Goal: Task Accomplishment & Management: Manage account settings

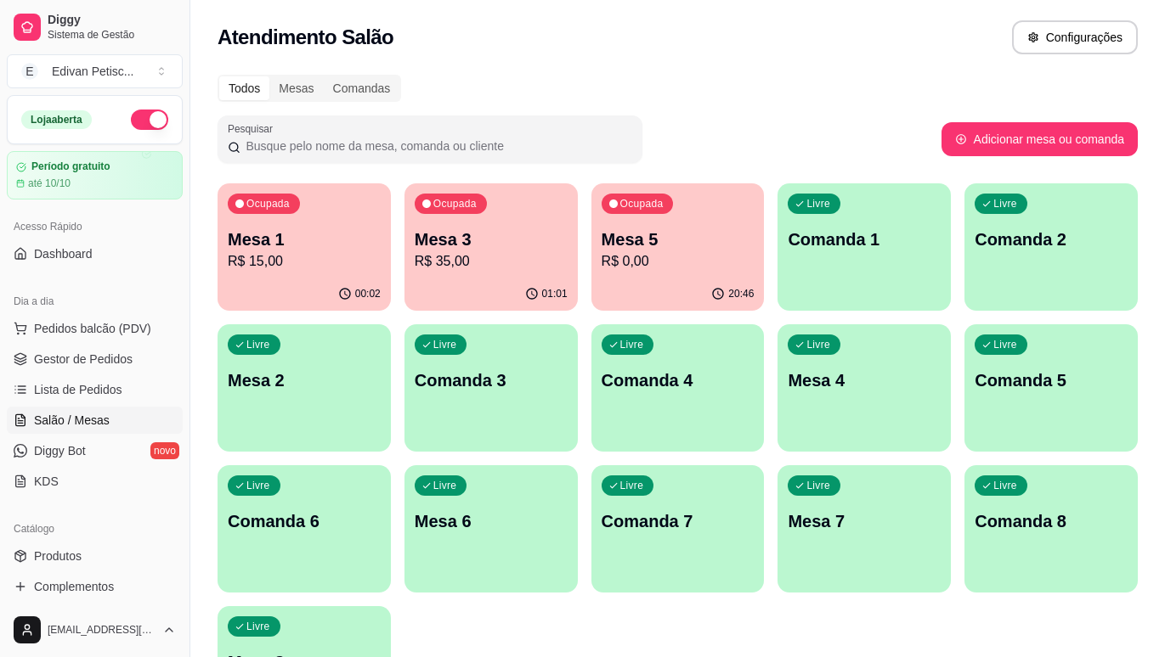
click at [311, 251] on p "R$ 15,00" at bounding box center [304, 261] width 153 height 20
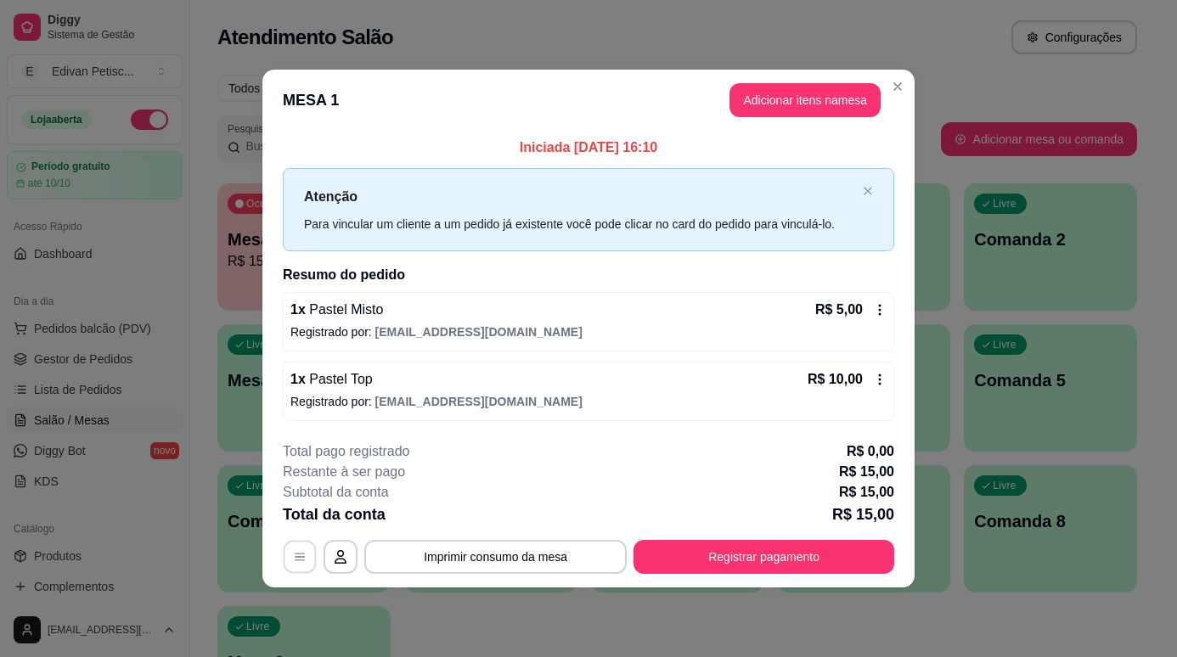
click at [298, 561] on icon "button" at bounding box center [300, 557] width 10 height 8
click at [882, 309] on icon at bounding box center [880, 310] width 14 height 14
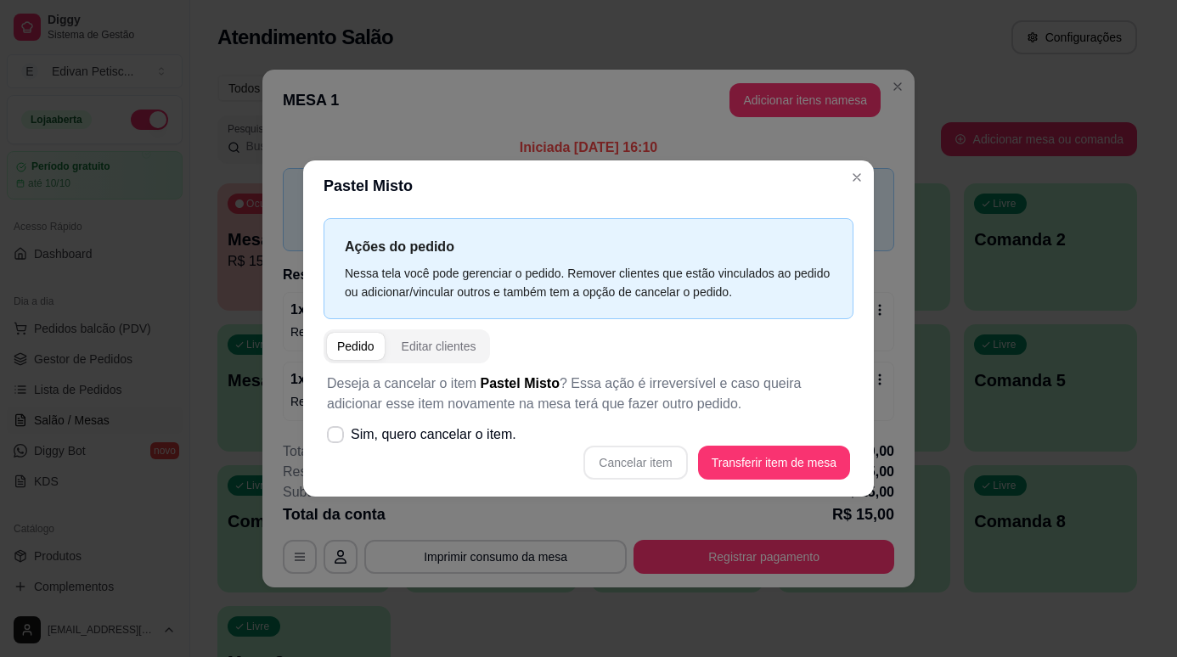
click at [634, 467] on div "Cancelar item Transferir item de mesa" at bounding box center [588, 463] width 523 height 34
click at [339, 437] on icon at bounding box center [335, 434] width 13 height 9
click at [337, 438] on input "Sim, quero cancelar o item." at bounding box center [331, 443] width 11 height 11
checkbox input "true"
click at [633, 457] on button "Cancelar item" at bounding box center [636, 463] width 104 height 34
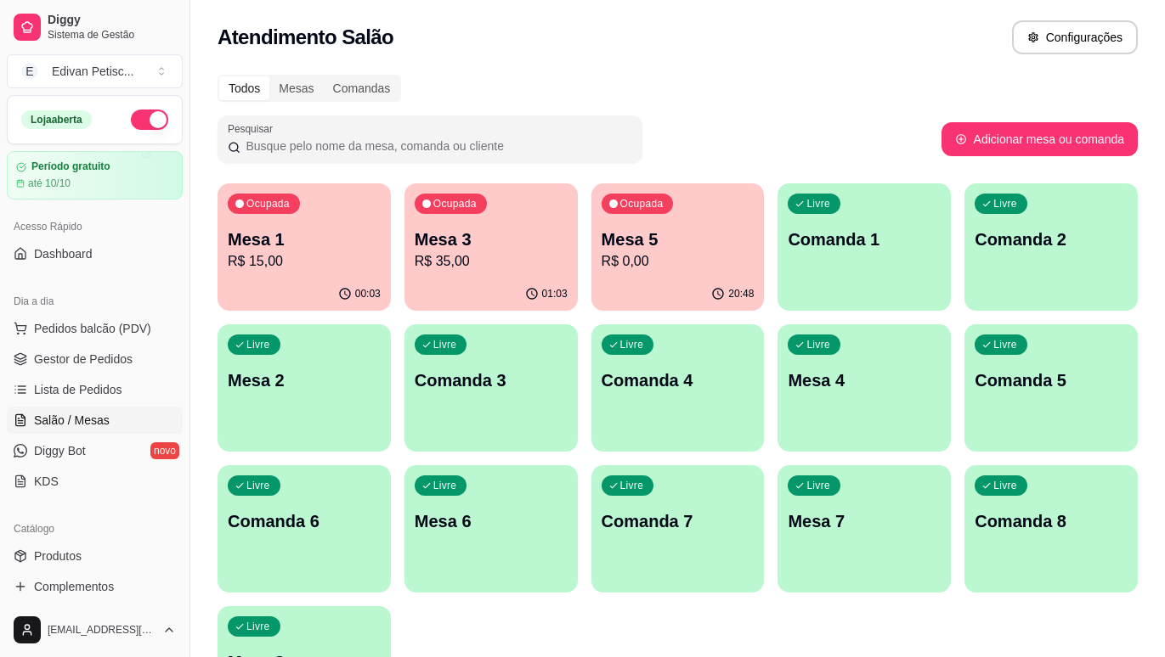
click at [112, 388] on span "Lista de Pedidos" at bounding box center [78, 389] width 88 height 17
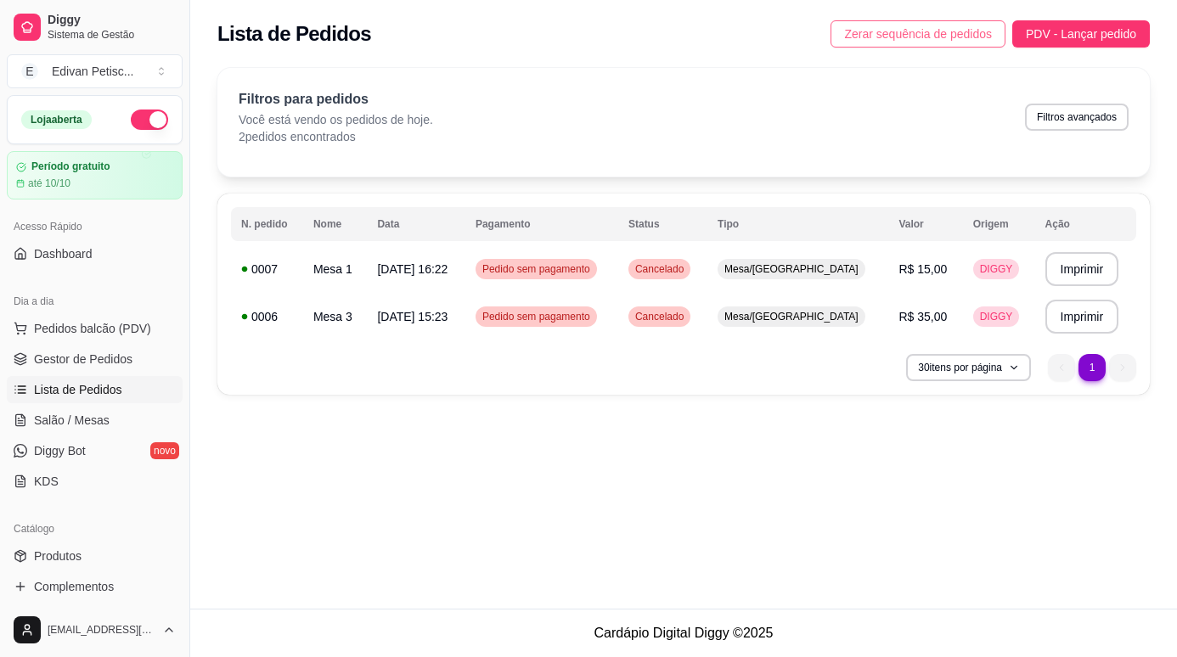
click at [926, 31] on span "Zerar sequência de pedidos" at bounding box center [918, 34] width 148 height 19
click at [1012, 371] on icon "button" at bounding box center [1013, 368] width 10 height 10
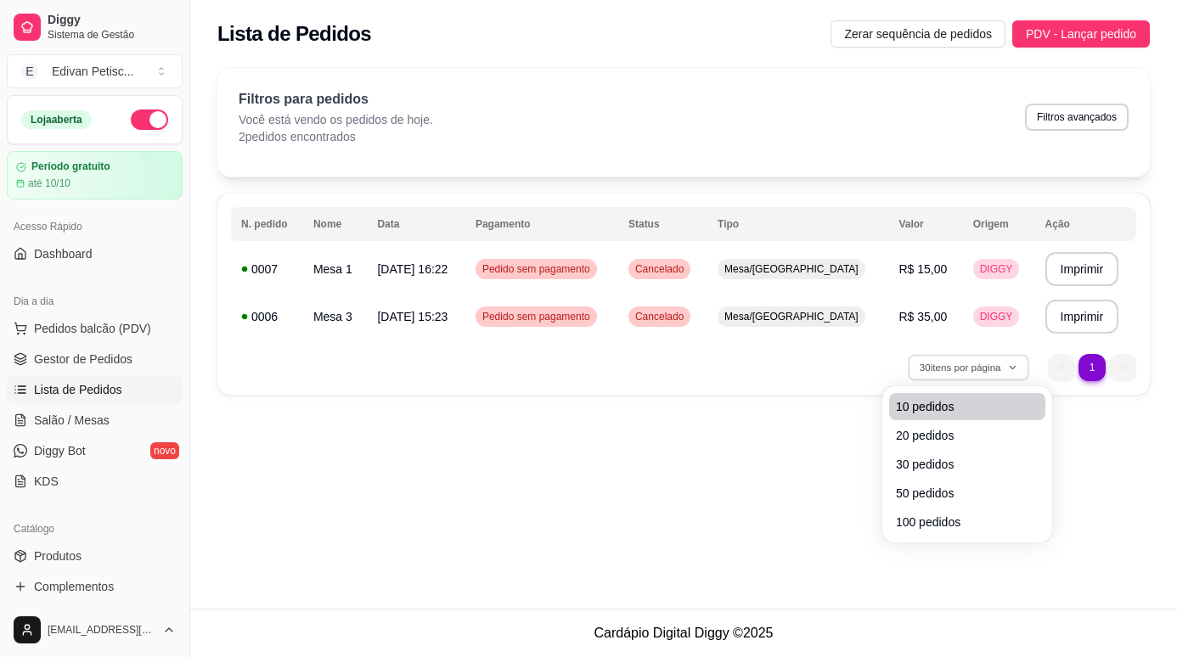
click at [952, 408] on span "10 pedidos" at bounding box center [967, 406] width 143 height 17
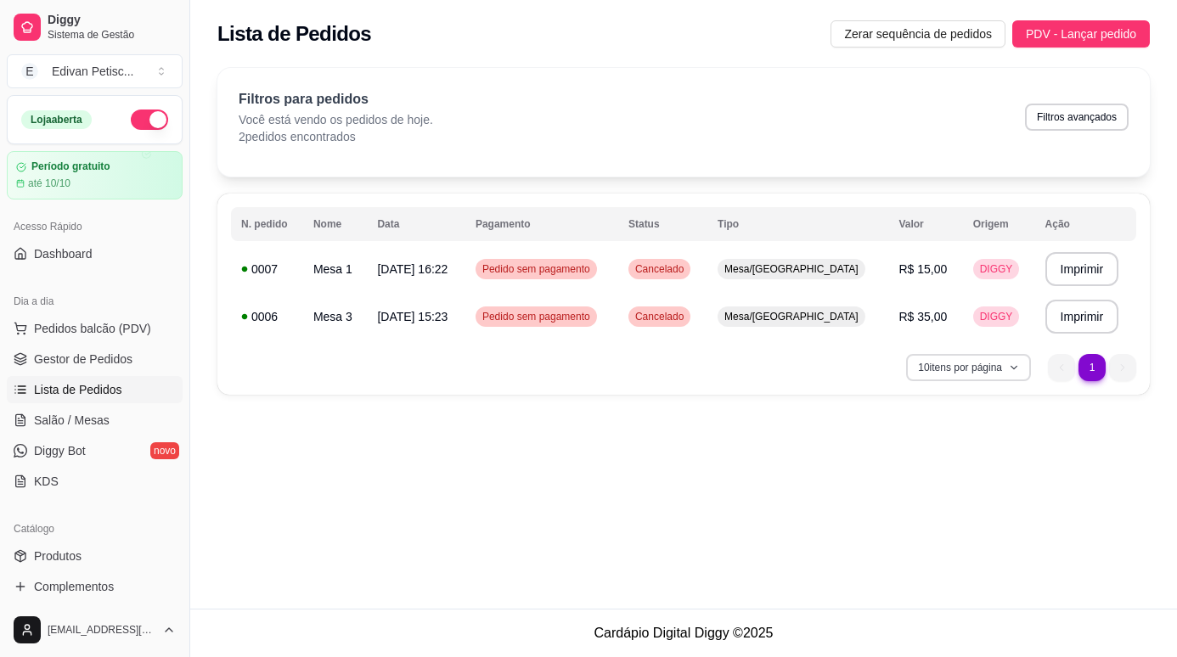
click at [1013, 365] on icon "button" at bounding box center [1014, 368] width 10 height 10
click at [923, 32] on span "Zerar sequência de pedidos" at bounding box center [918, 34] width 148 height 19
click at [1061, 370] on ul "1 1" at bounding box center [1092, 367] width 88 height 27
click at [903, 267] on span "R$ 15,00" at bounding box center [923, 269] width 48 height 14
